Goal: Information Seeking & Learning: Learn about a topic

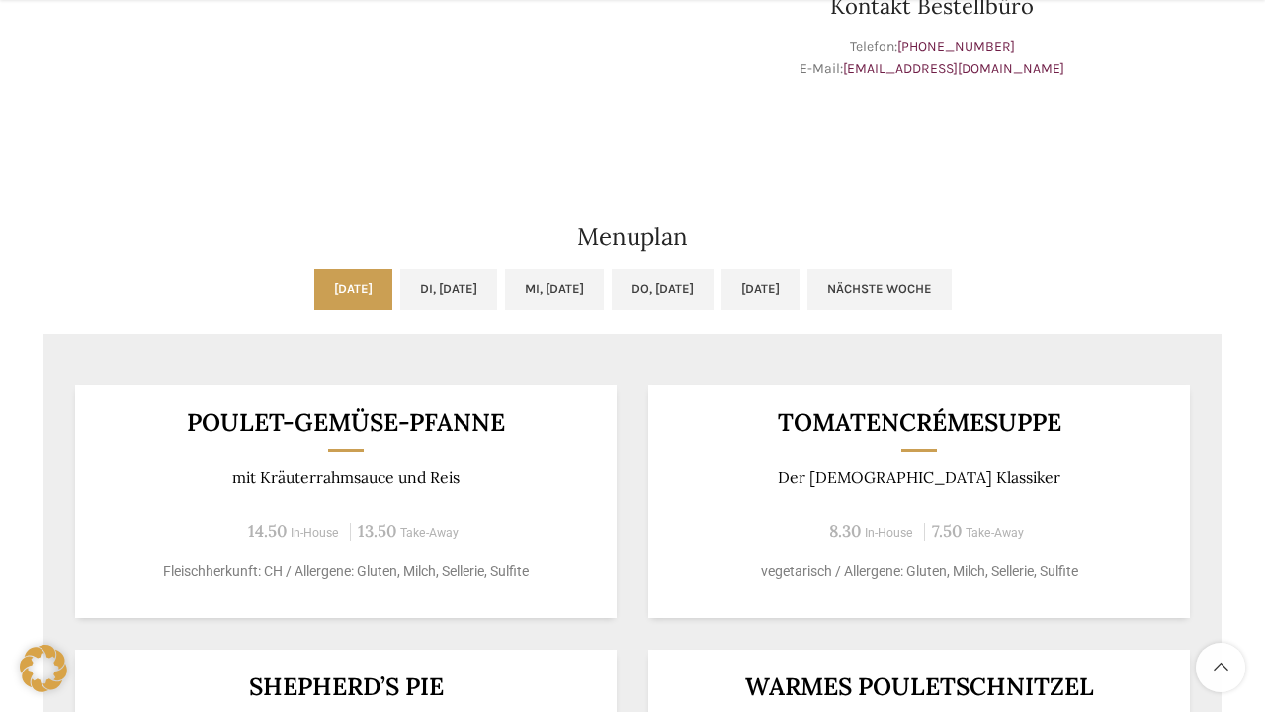
scroll to position [1233, 0]
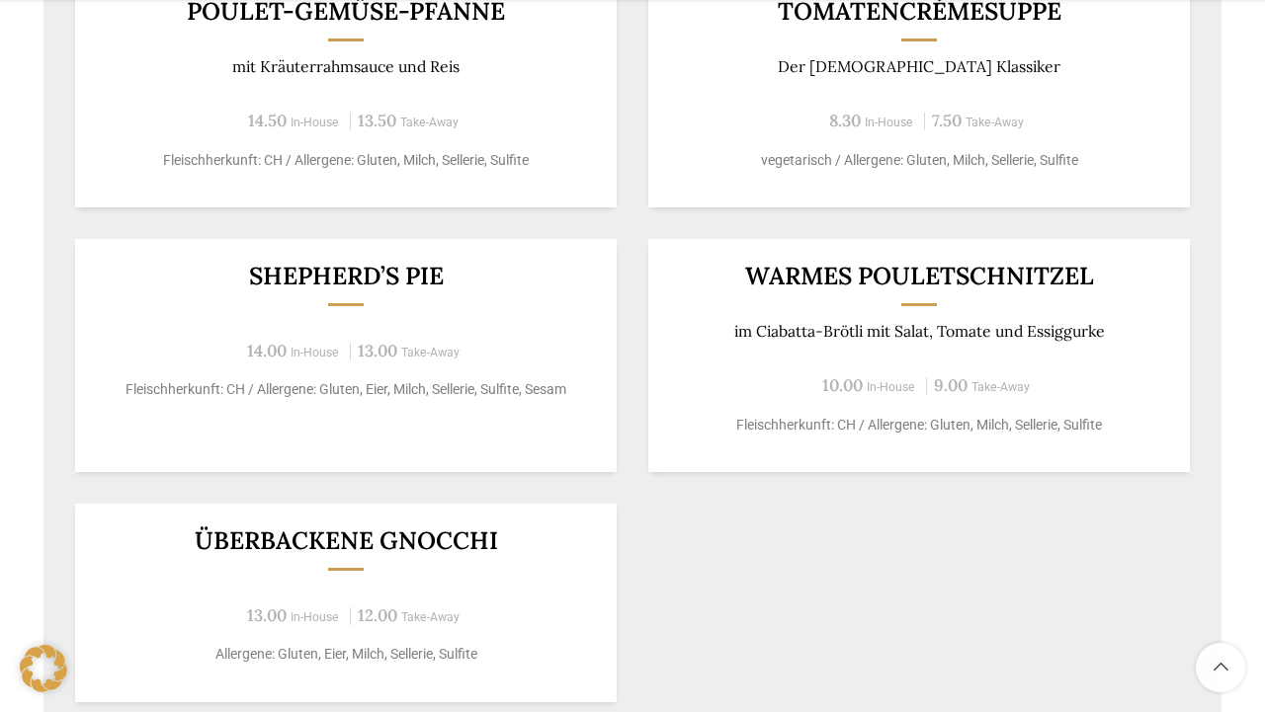
click at [333, 529] on h3 "Überbackene Gnocchi" at bounding box center [346, 541] width 493 height 25
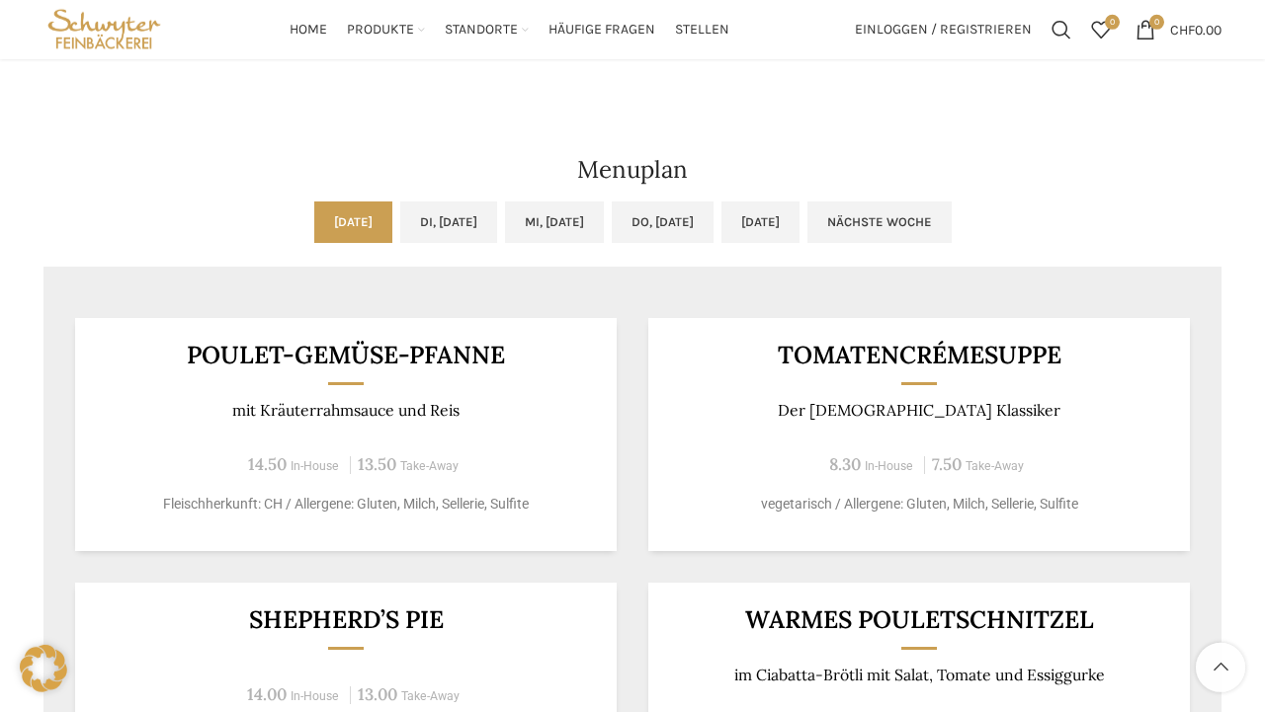
scroll to position [822, 0]
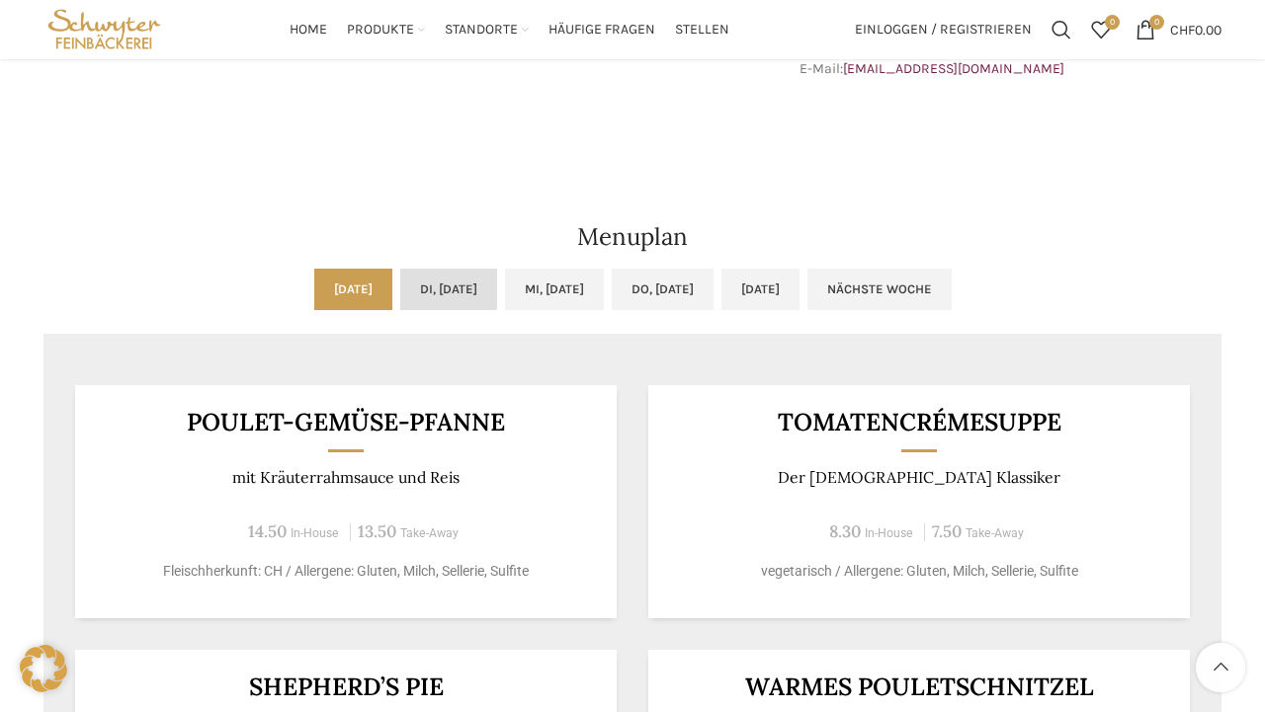
click at [423, 269] on link "Di, [DATE]" at bounding box center [448, 289] width 97 height 41
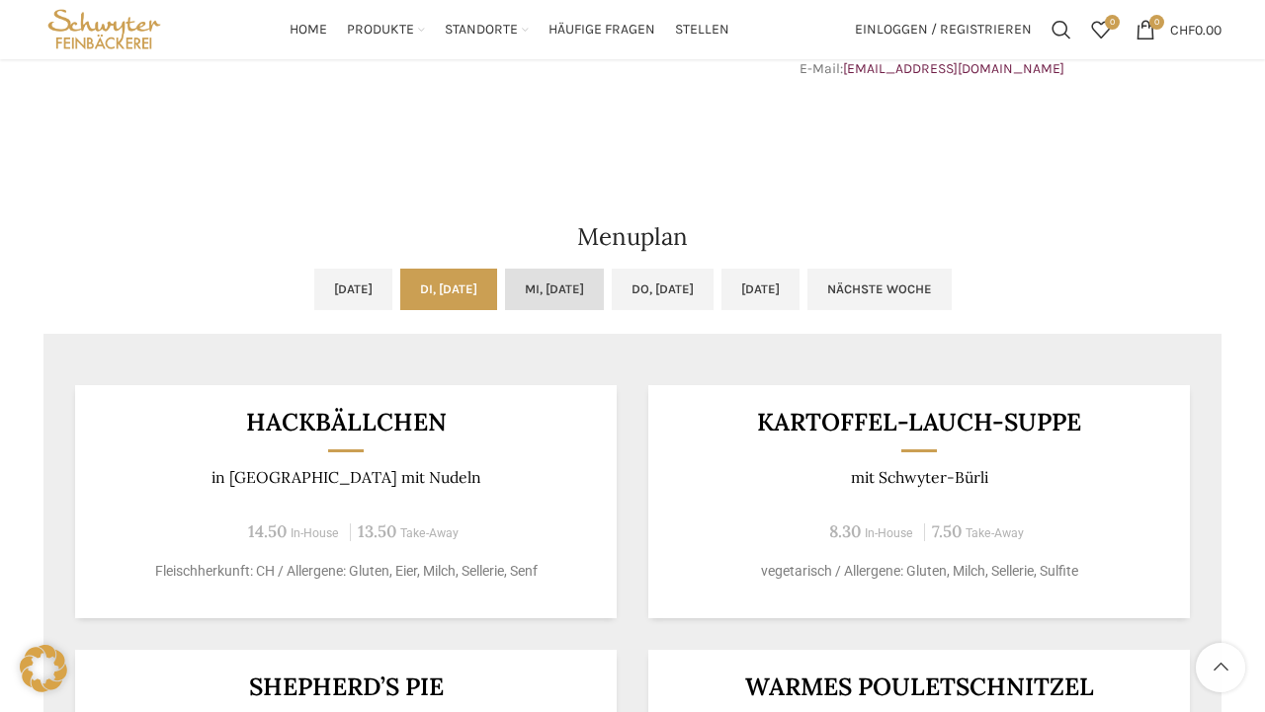
click at [525, 269] on link "Mi, [DATE]" at bounding box center [554, 289] width 99 height 41
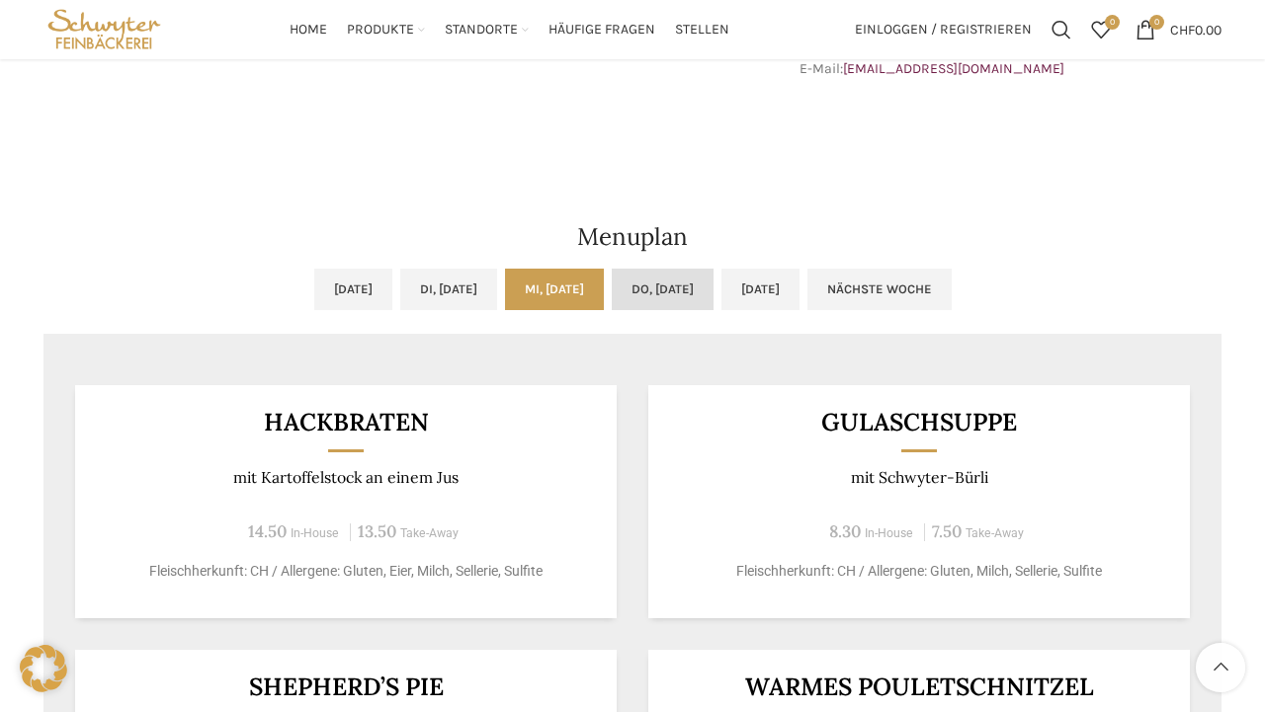
click at [643, 269] on link "Do, [DATE]" at bounding box center [663, 289] width 102 height 41
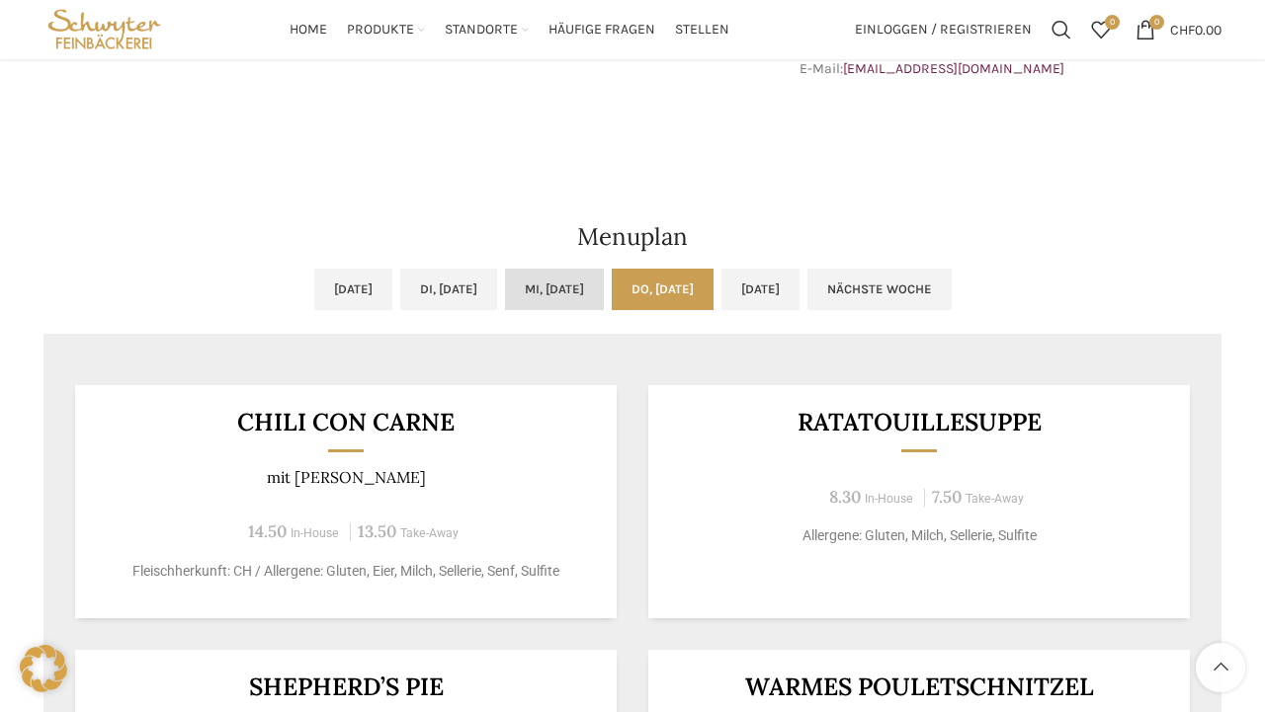
click at [554, 269] on link "Mi, [DATE]" at bounding box center [554, 289] width 99 height 41
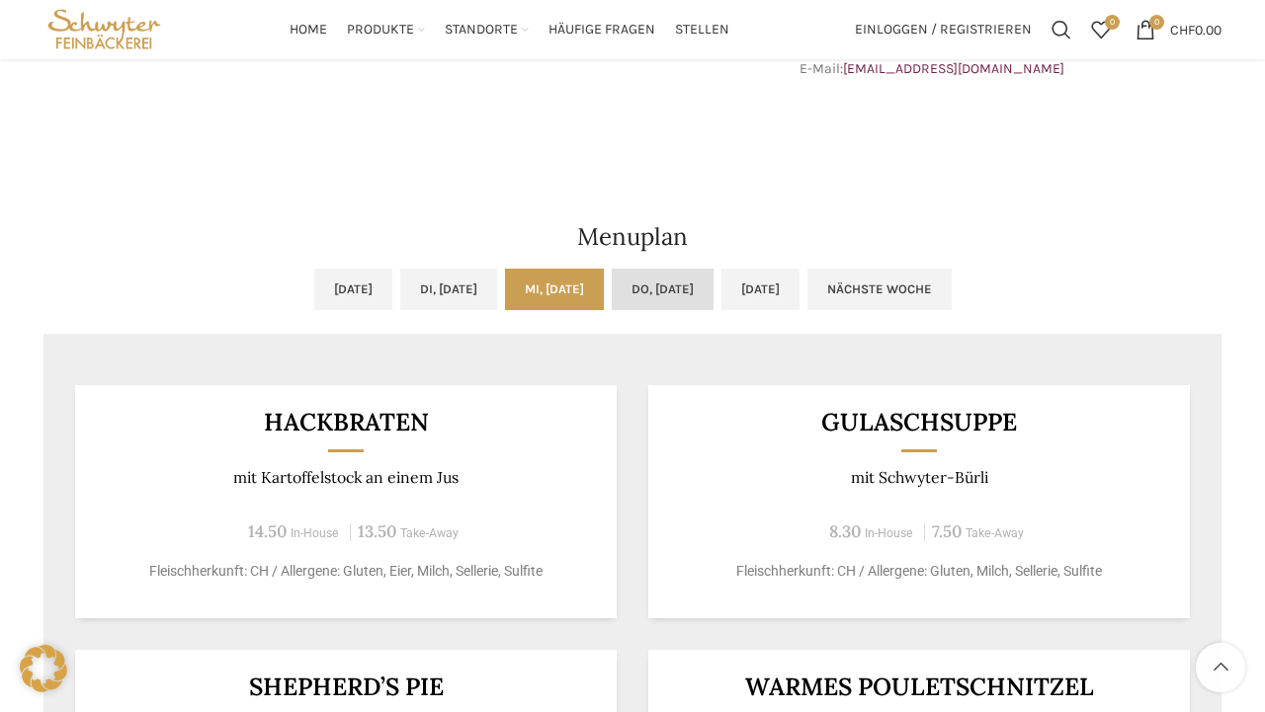
click at [713, 269] on link "Do, [DATE]" at bounding box center [663, 289] width 102 height 41
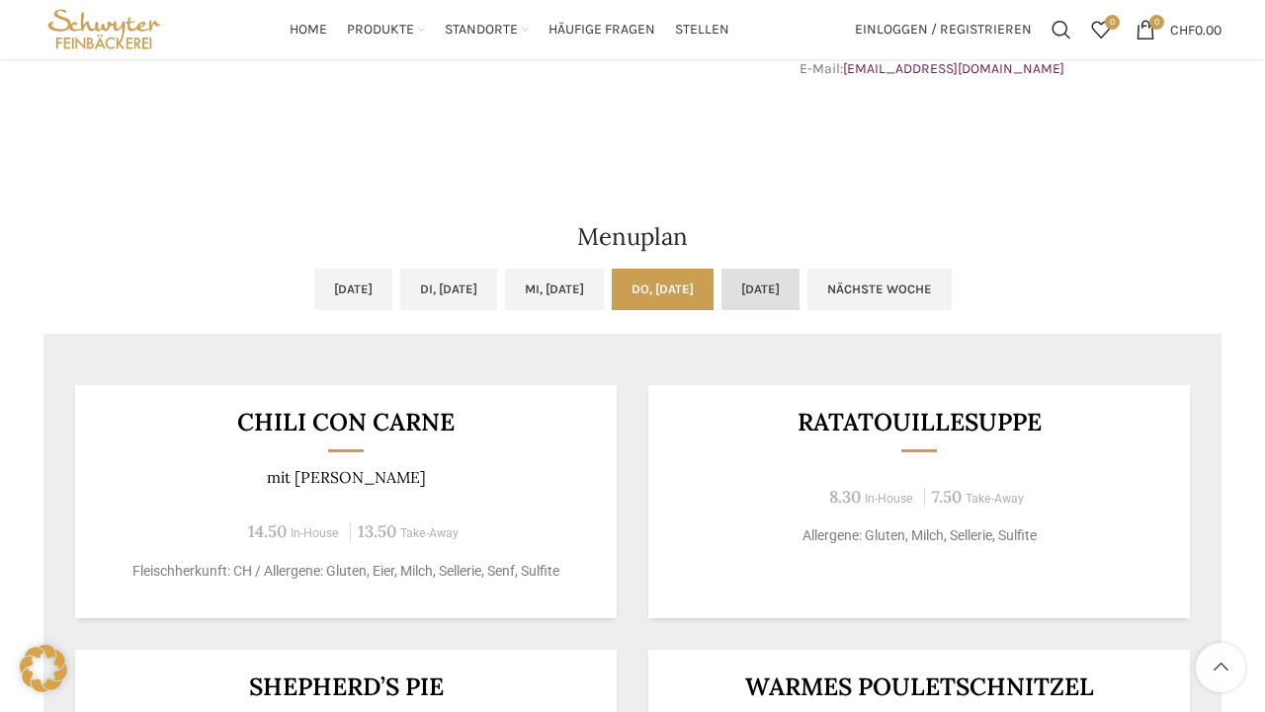
click at [774, 269] on link "[DATE]" at bounding box center [760, 289] width 78 height 41
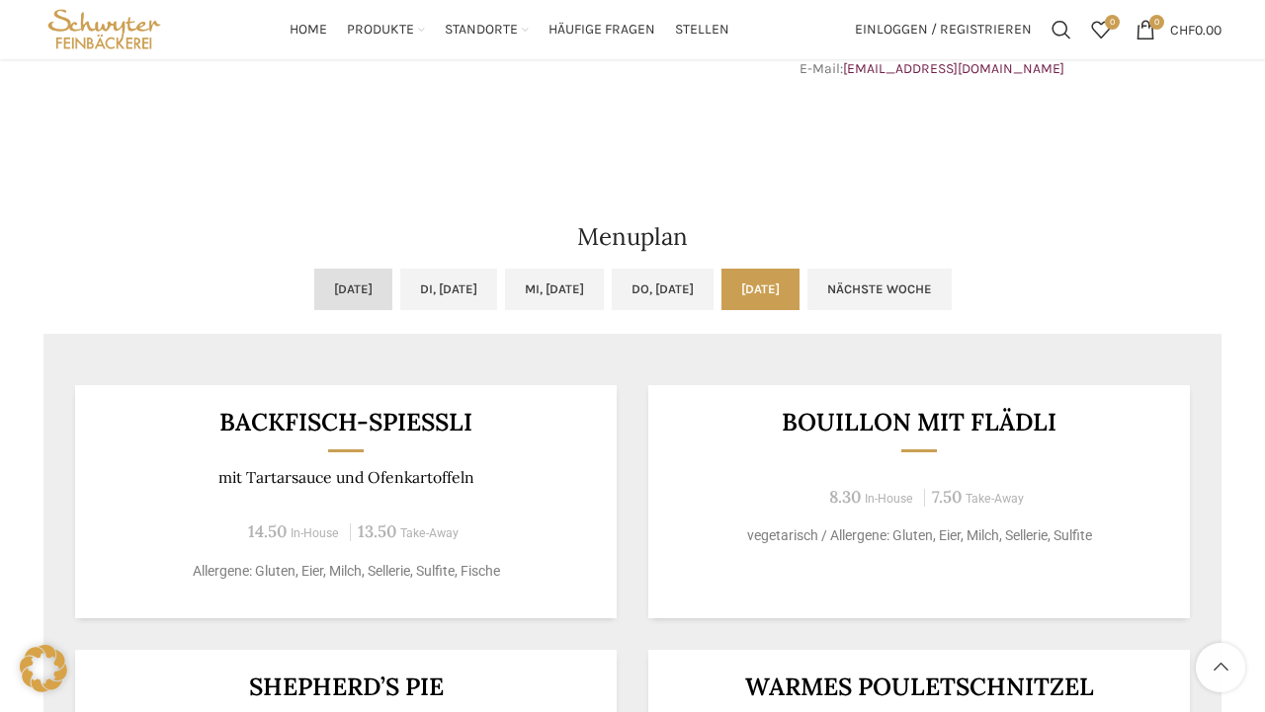
click at [323, 269] on link "[DATE]" at bounding box center [353, 289] width 78 height 41
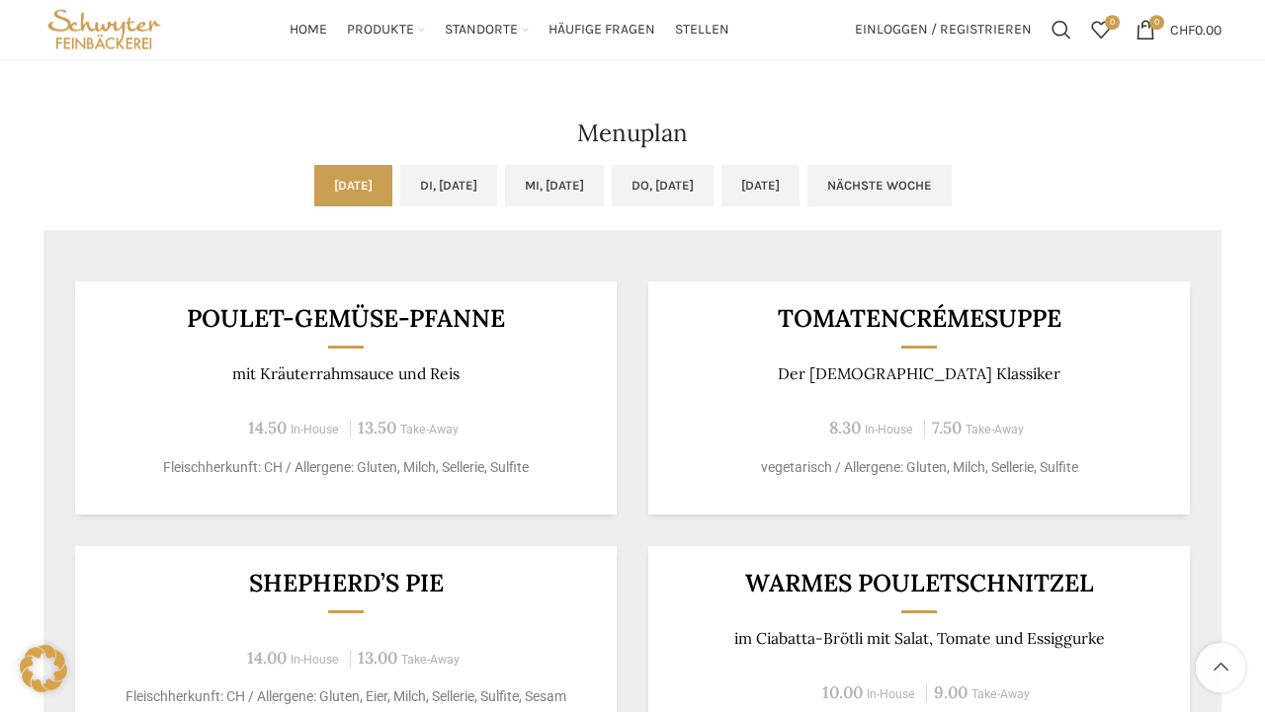
scroll to position [925, 0]
click at [393, 166] on ul "[DATE] Di, [DATE] Mi, [DATE] Do, [DATE] [DATE] Nächste Woche" at bounding box center [632, 198] width 1178 height 65
click at [400, 166] on link "Di, [DATE]" at bounding box center [448, 186] width 97 height 41
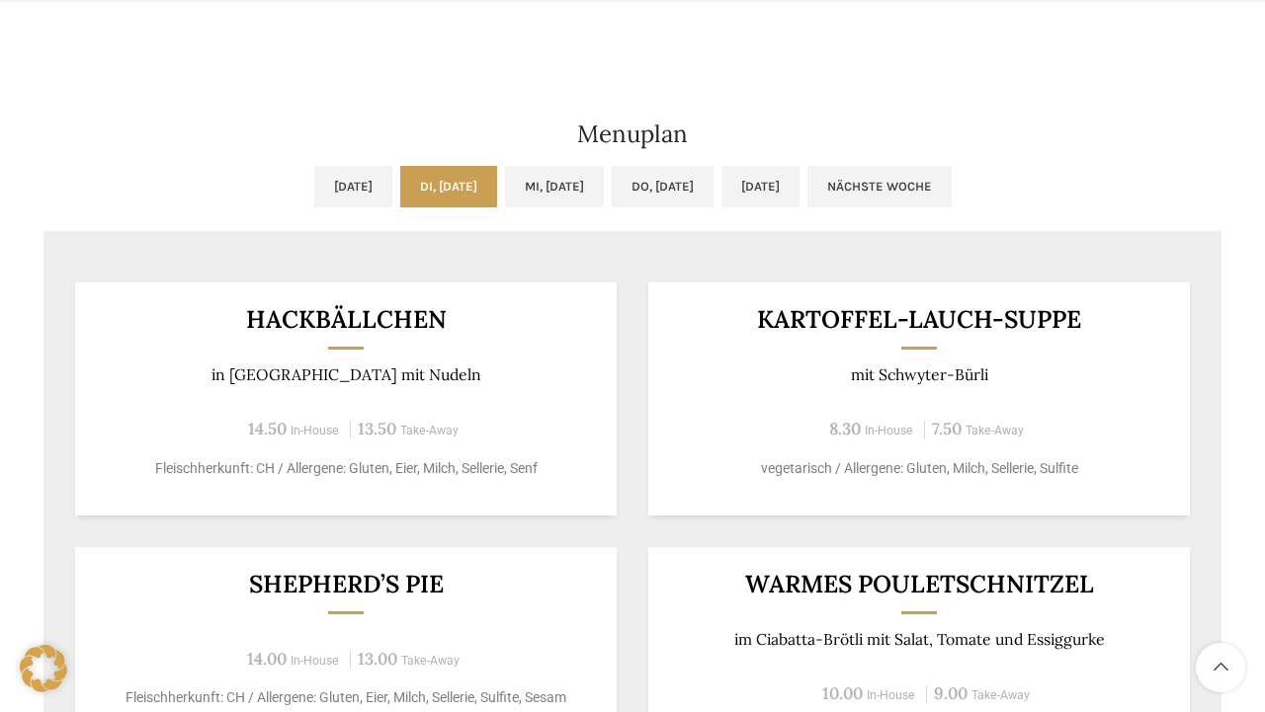
scroll to position [1336, 0]
